Goal: Information Seeking & Learning: Find specific fact

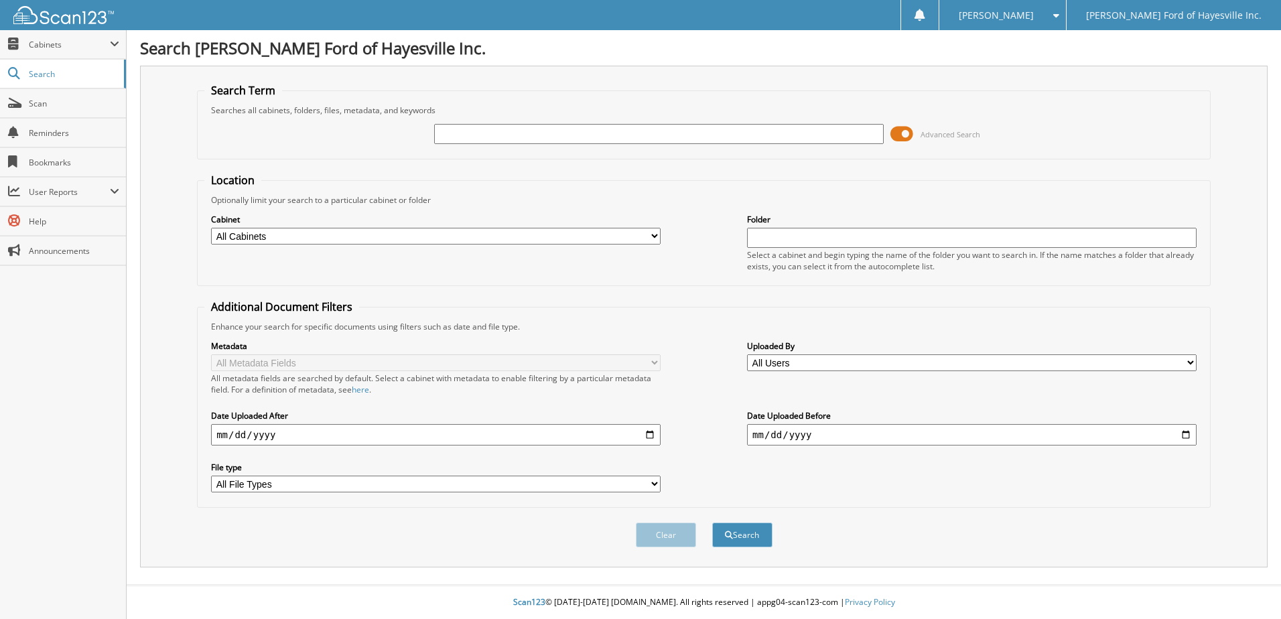
drag, startPoint x: 449, startPoint y: 135, endPoint x: 436, endPoint y: 133, distance: 13.6
click at [449, 135] on input "text" at bounding box center [659, 134] width 450 height 20
type input "U4125"
click at [712, 523] on button "Search" at bounding box center [742, 535] width 60 height 25
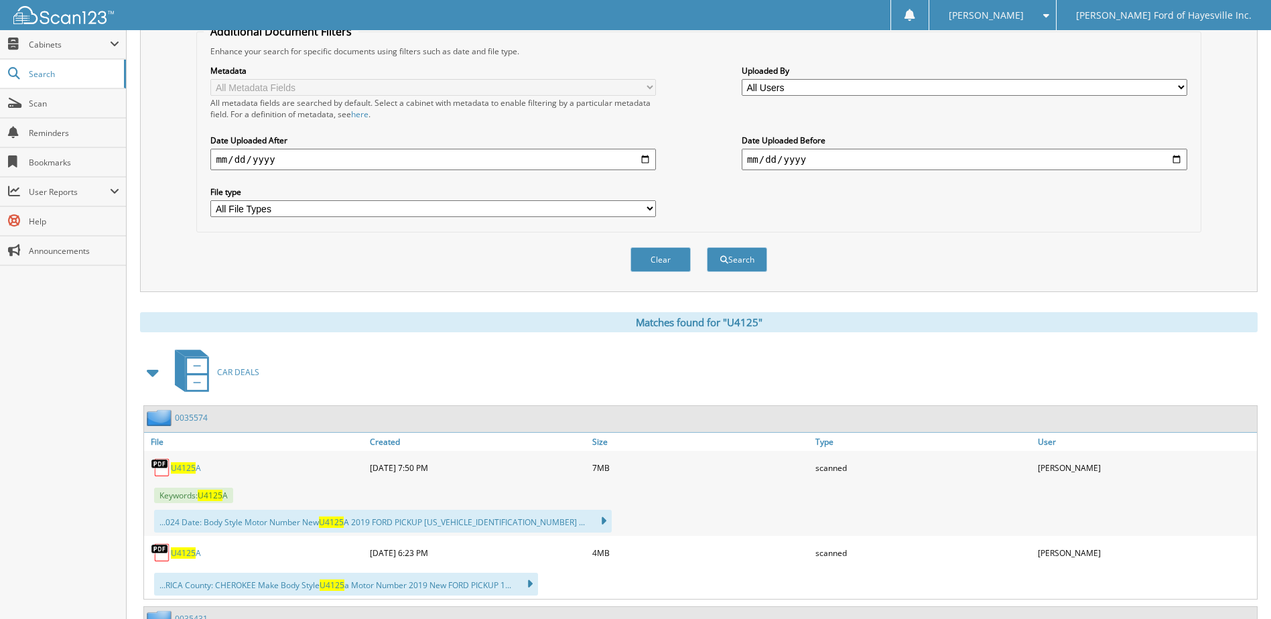
scroll to position [402, 0]
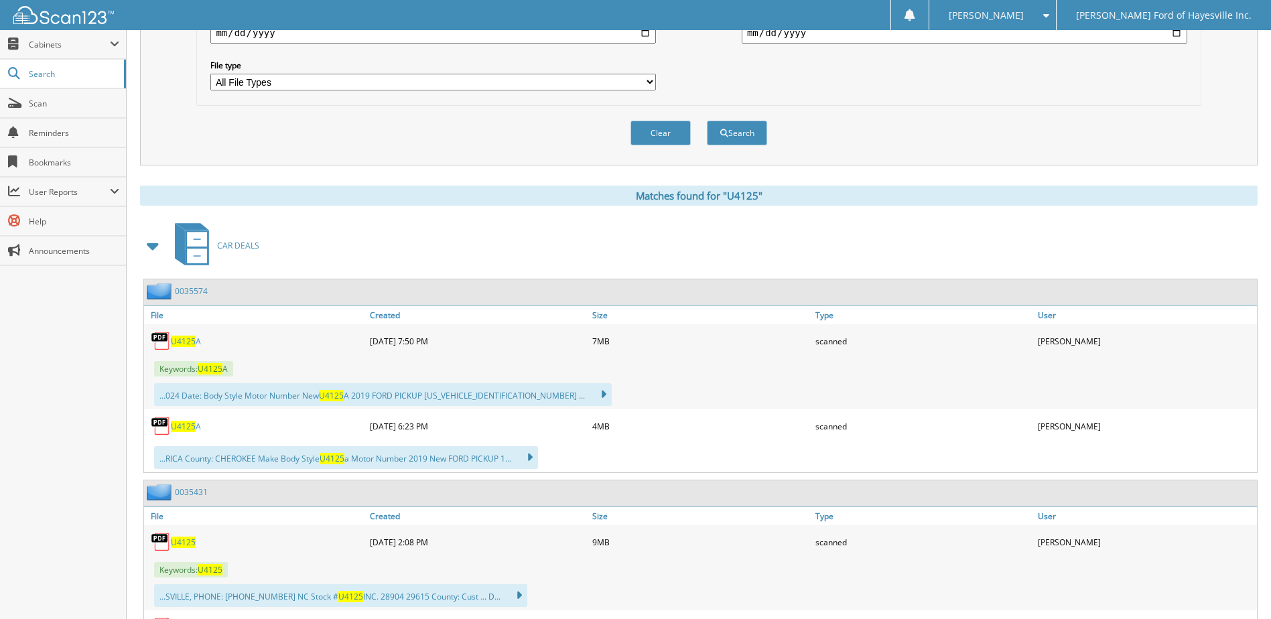
drag, startPoint x: 184, startPoint y: 542, endPoint x: 540, endPoint y: 452, distance: 367.0
click at [184, 542] on span "U4125" at bounding box center [183, 542] width 25 height 11
